Goal: Find specific page/section: Find specific page/section

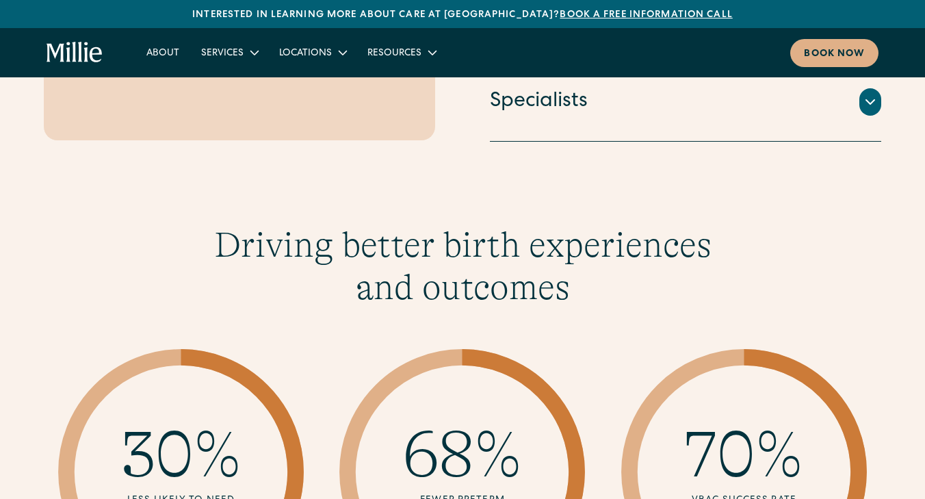
scroll to position [817, 0]
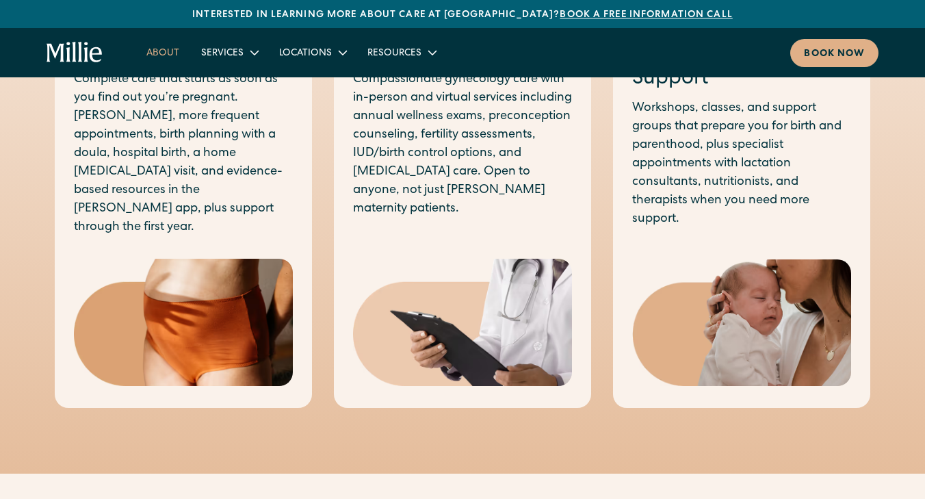
click at [166, 52] on link "About" at bounding box center [162, 52] width 55 height 23
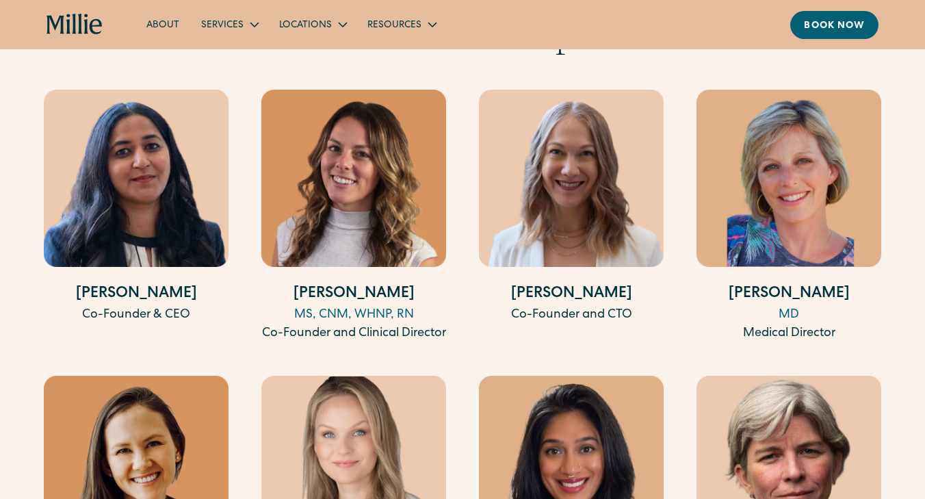
scroll to position [2526, 0]
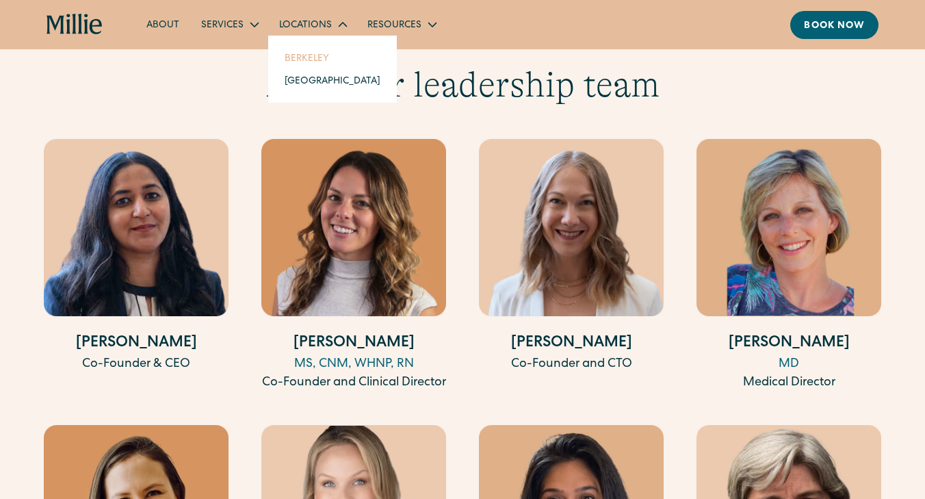
click at [315, 56] on link "Berkeley" at bounding box center [333, 58] width 118 height 23
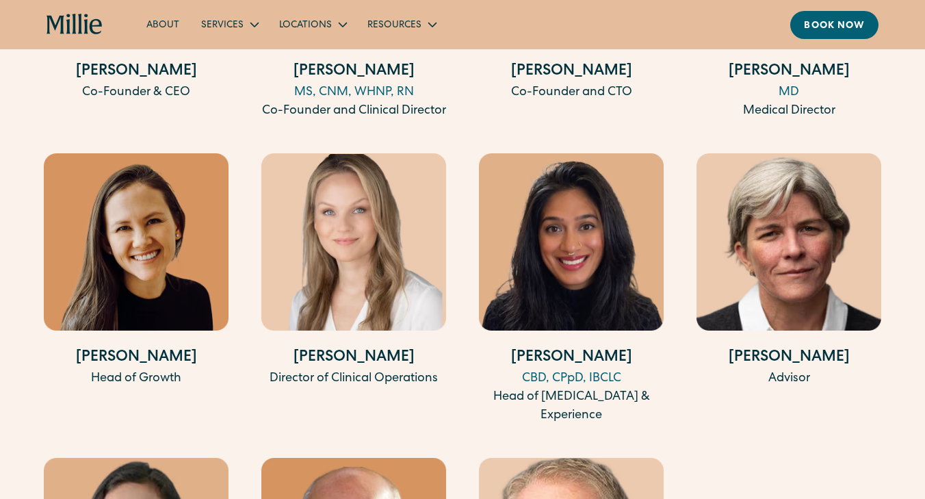
scroll to position [2797, 0]
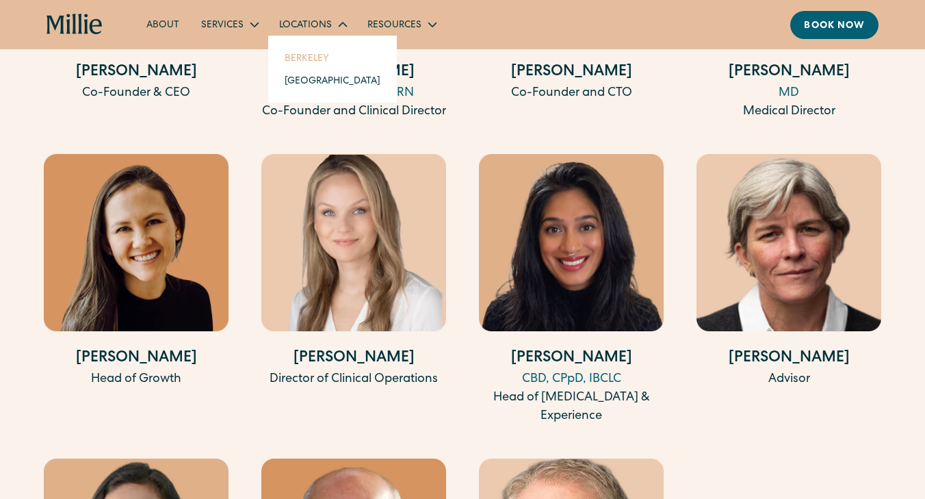
click at [315, 60] on link "Berkeley" at bounding box center [333, 58] width 118 height 23
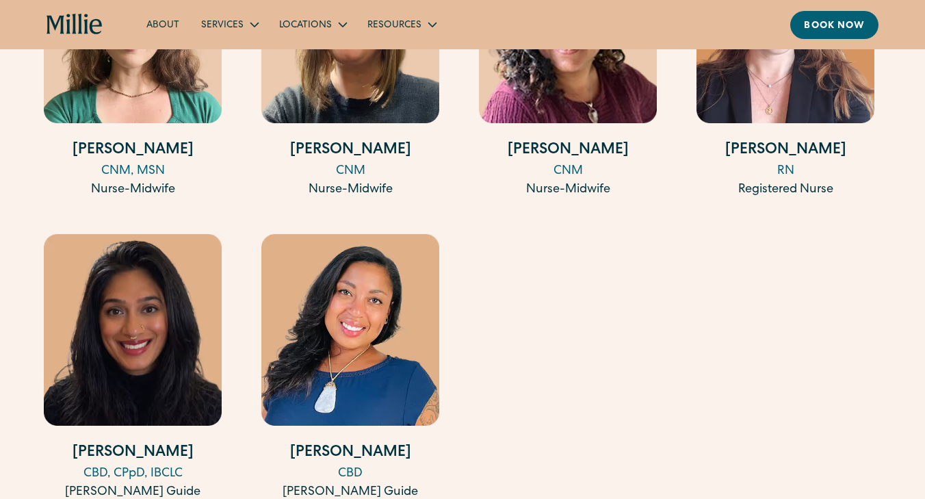
scroll to position [2174, 0]
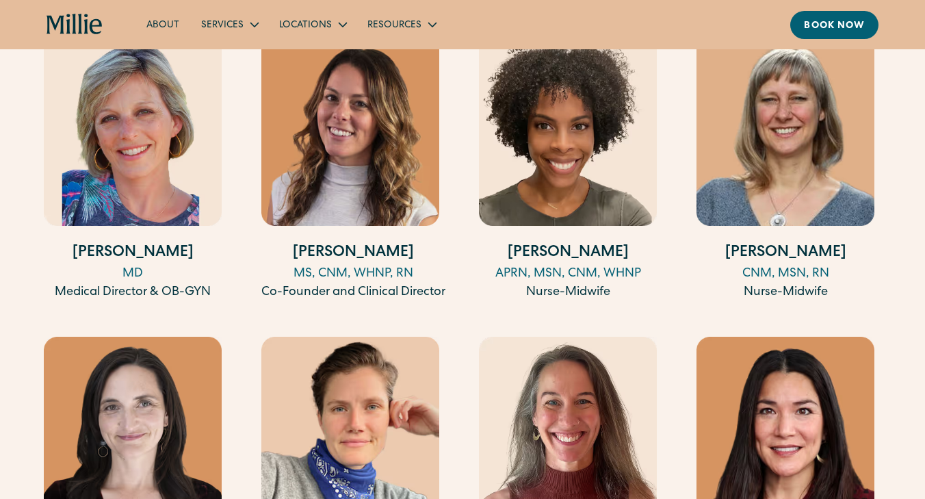
scroll to position [1457, 0]
